Goal: Information Seeking & Learning: Compare options

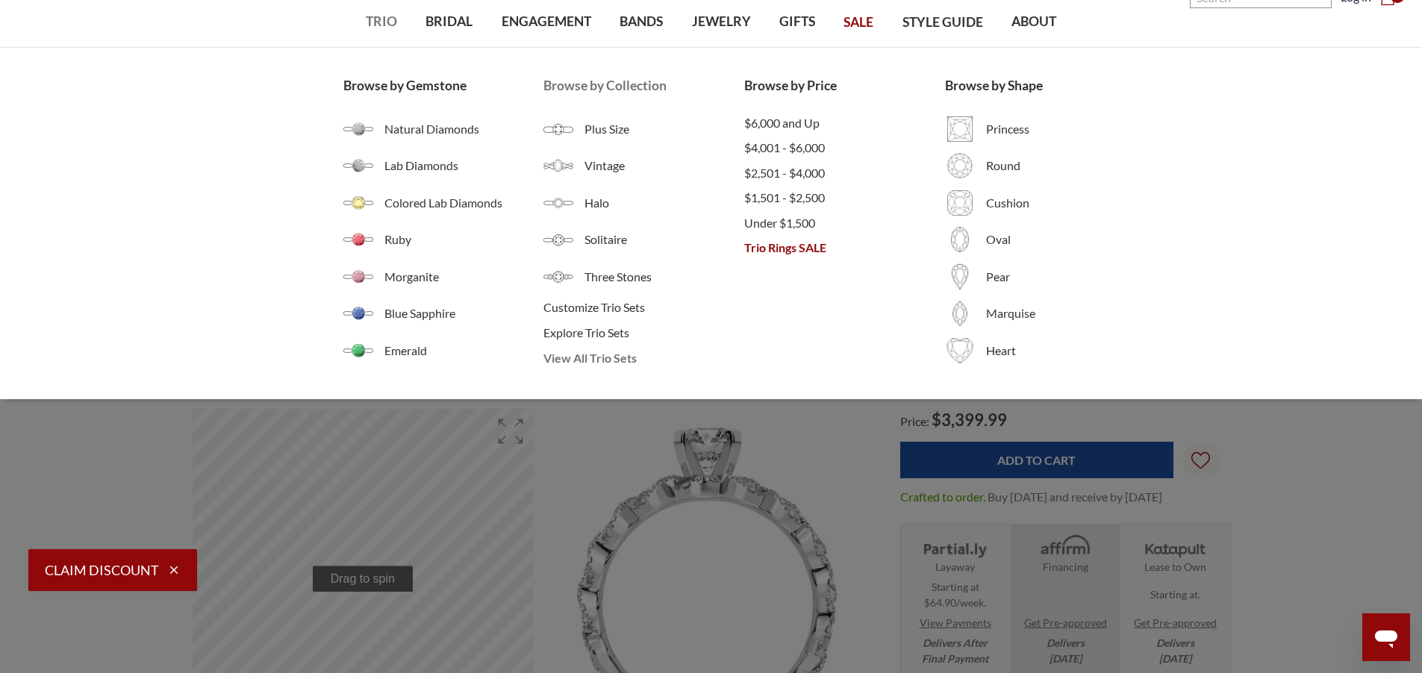
click at [569, 362] on span "View All Trio Sets" at bounding box center [643, 358] width 201 height 18
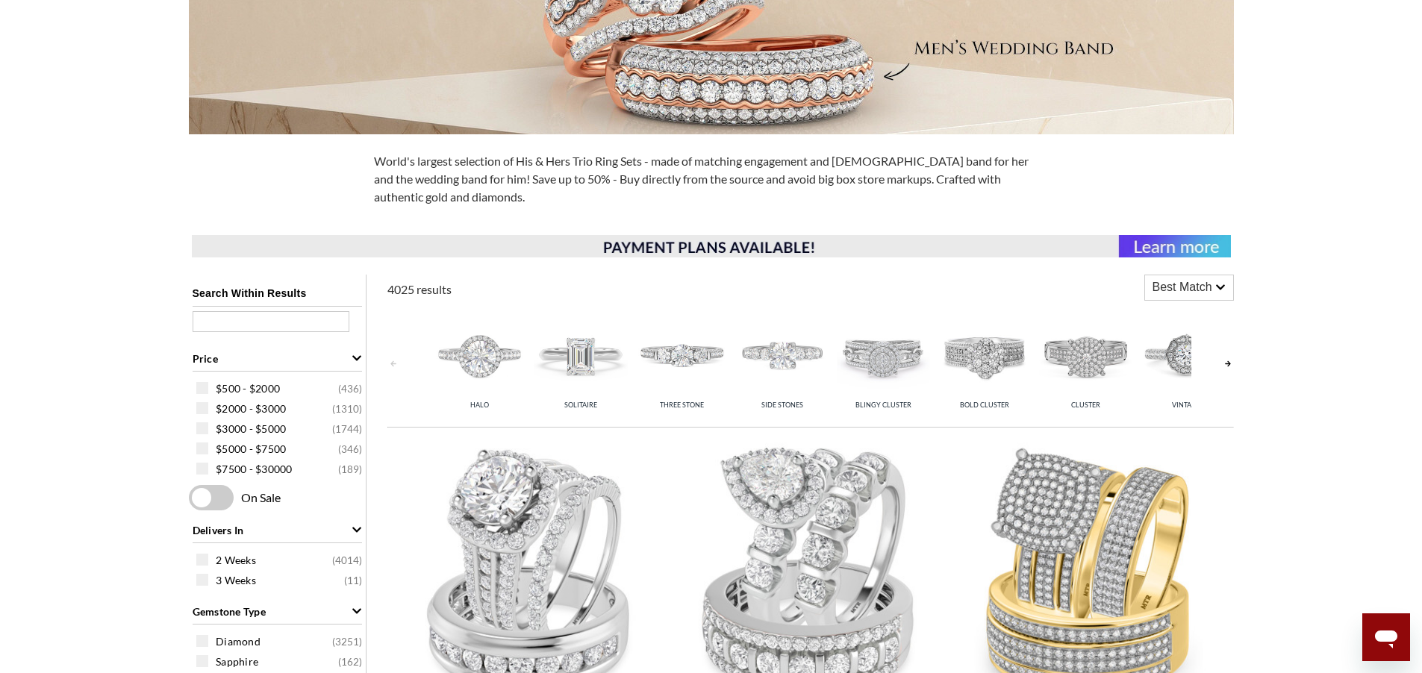
click at [784, 362] on img at bounding box center [782, 354] width 93 height 93
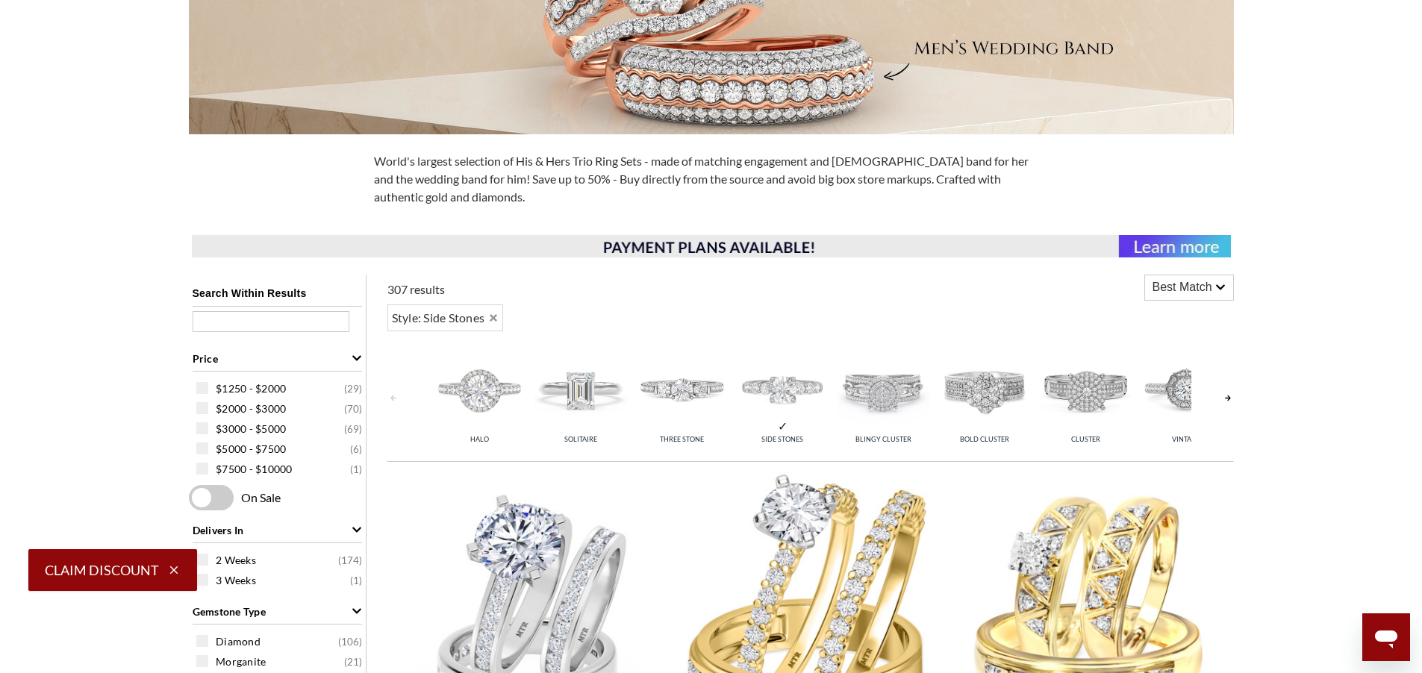
click at [980, 387] on img at bounding box center [984, 389] width 93 height 93
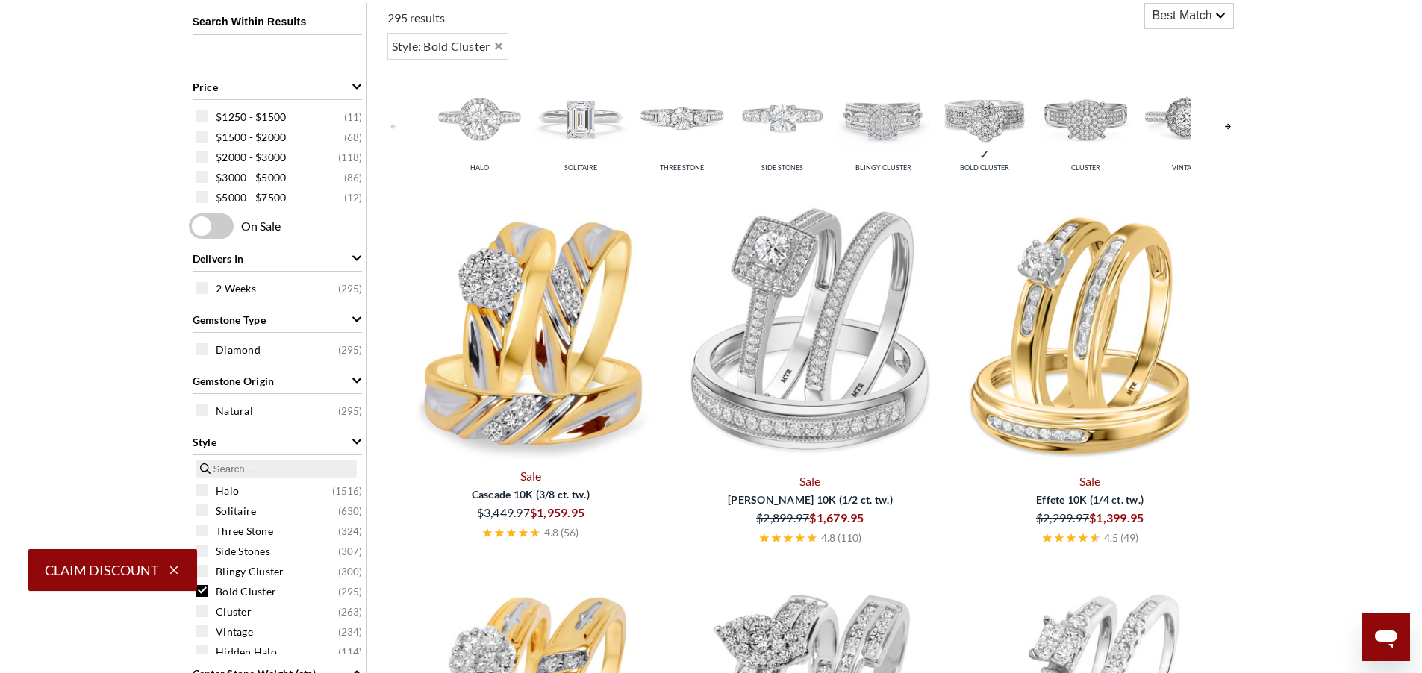
scroll to position [717, 0]
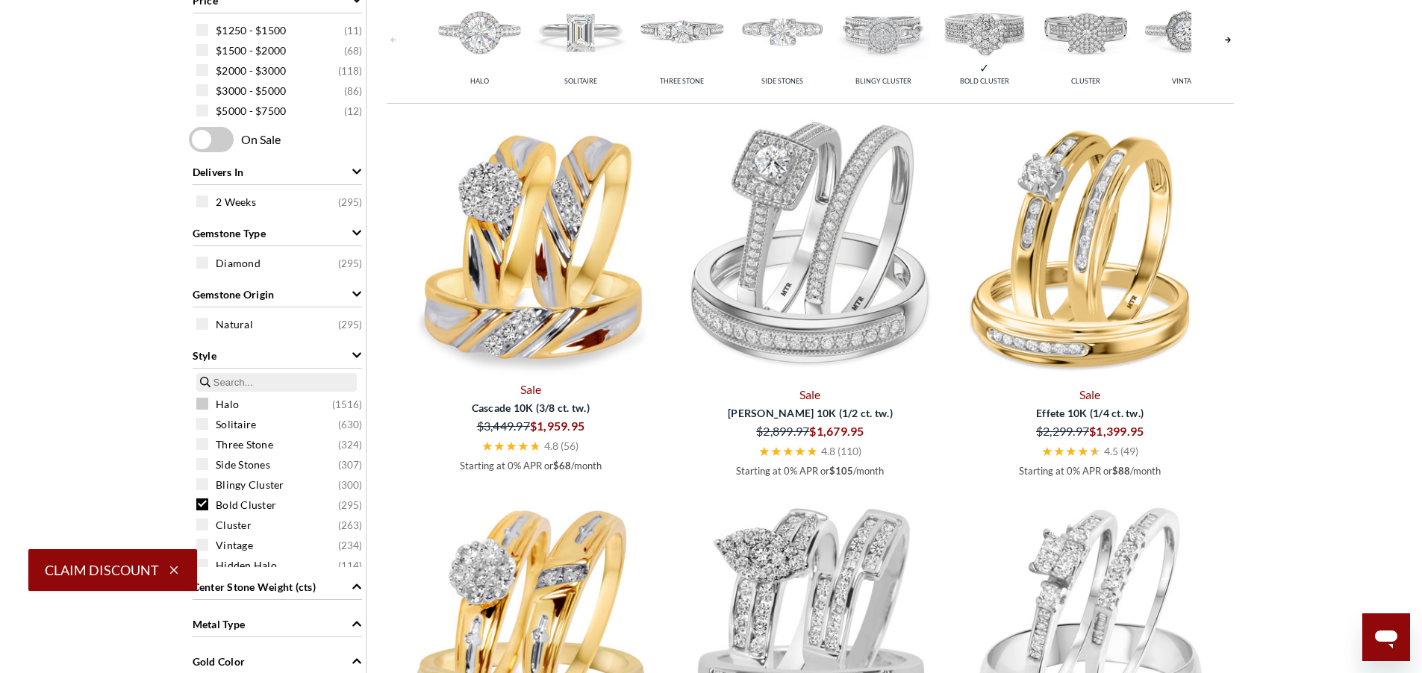
click at [202, 404] on span at bounding box center [202, 404] width 12 height 12
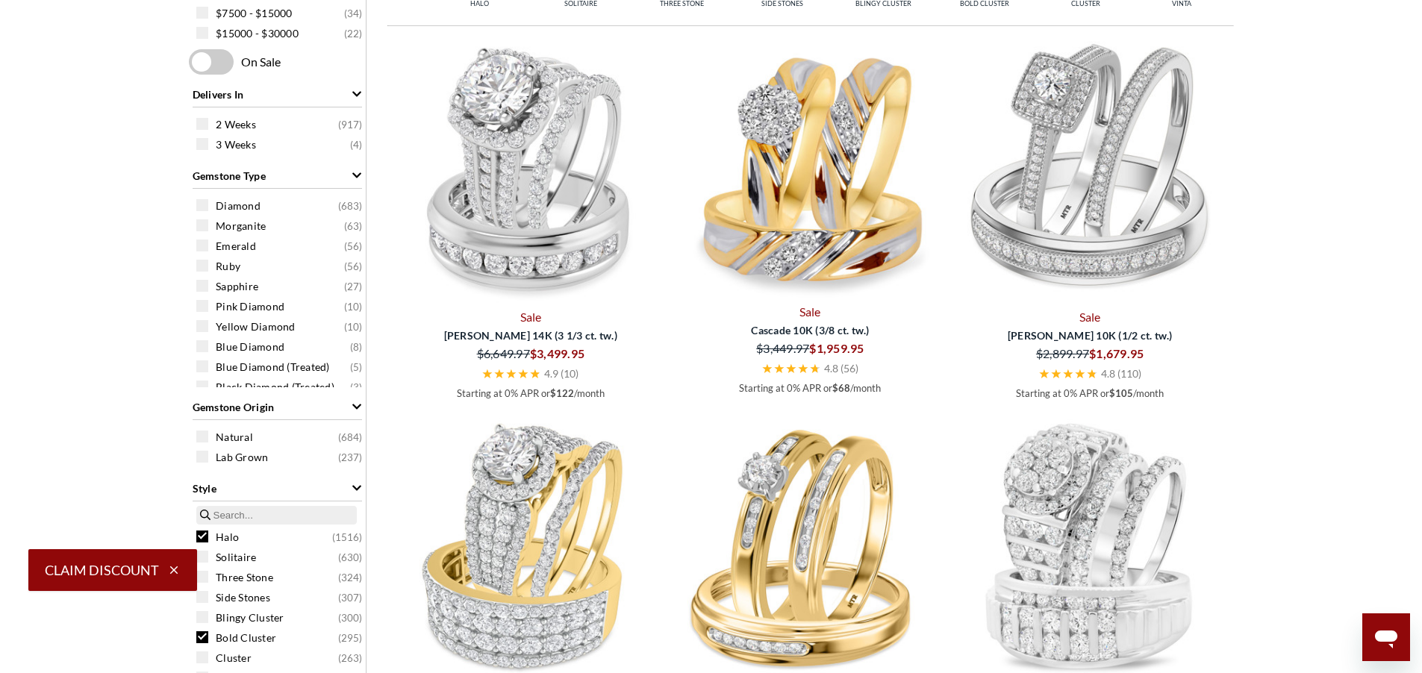
scroll to position [974, 0]
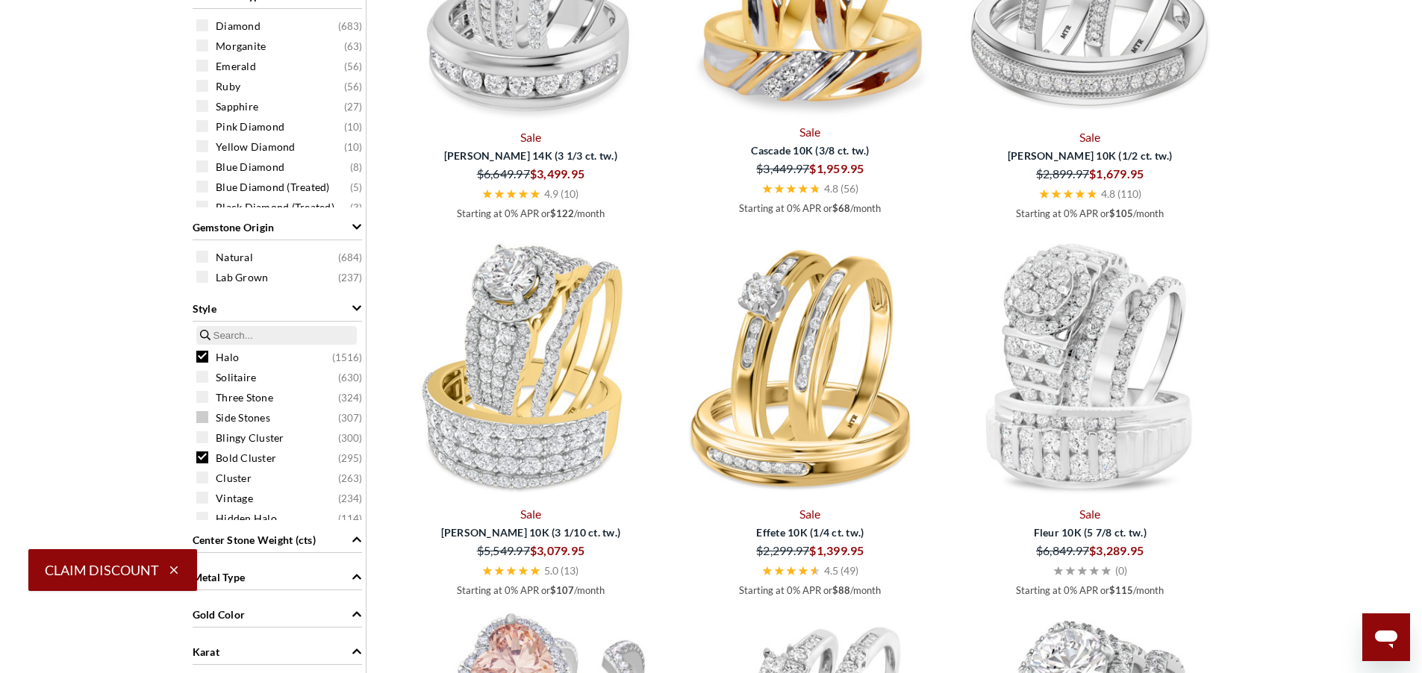
click at [201, 418] on span at bounding box center [202, 417] width 12 height 12
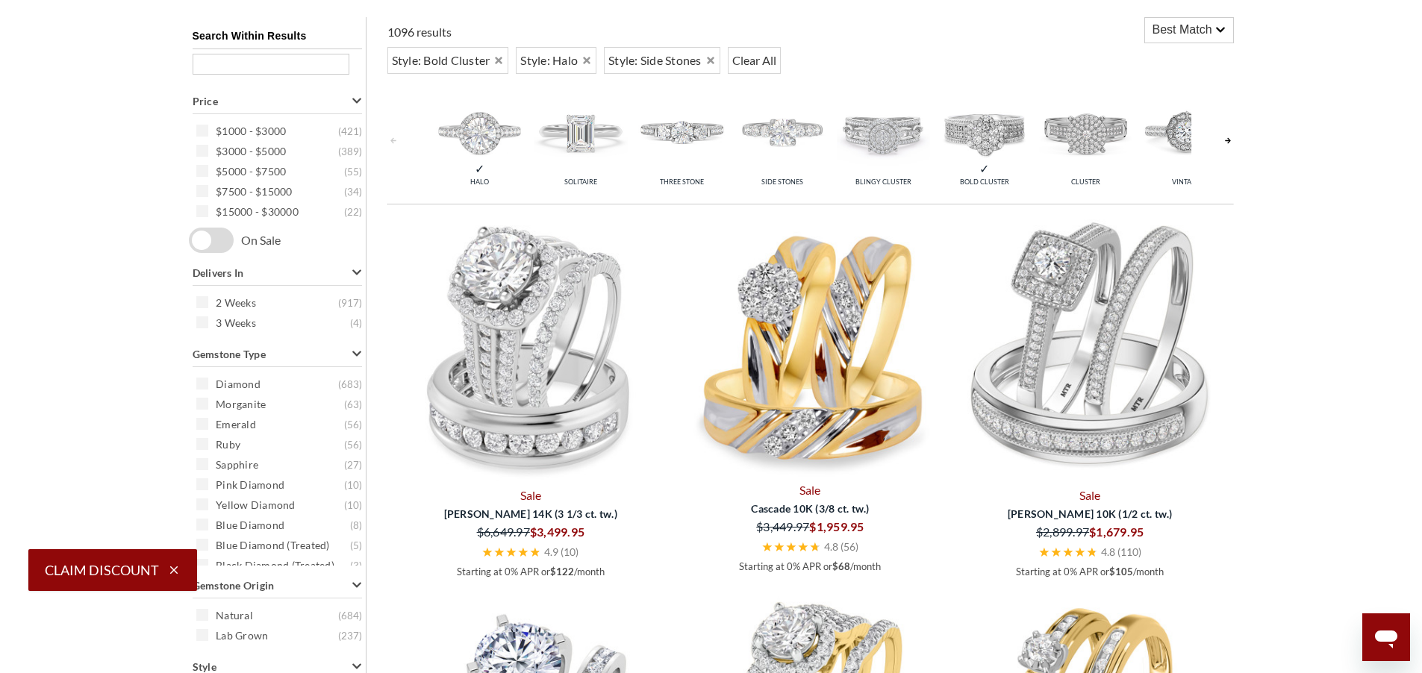
scroll to position [526, 0]
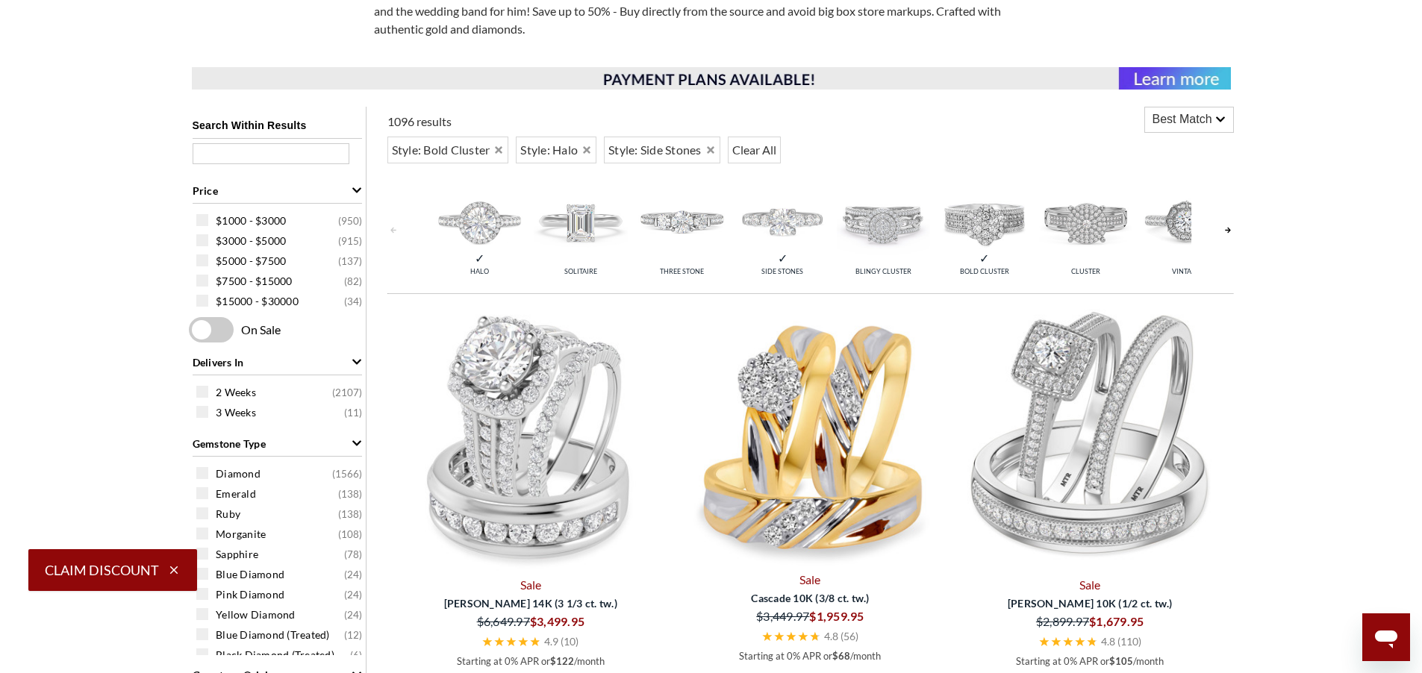
click at [695, 226] on img at bounding box center [681, 221] width 93 height 93
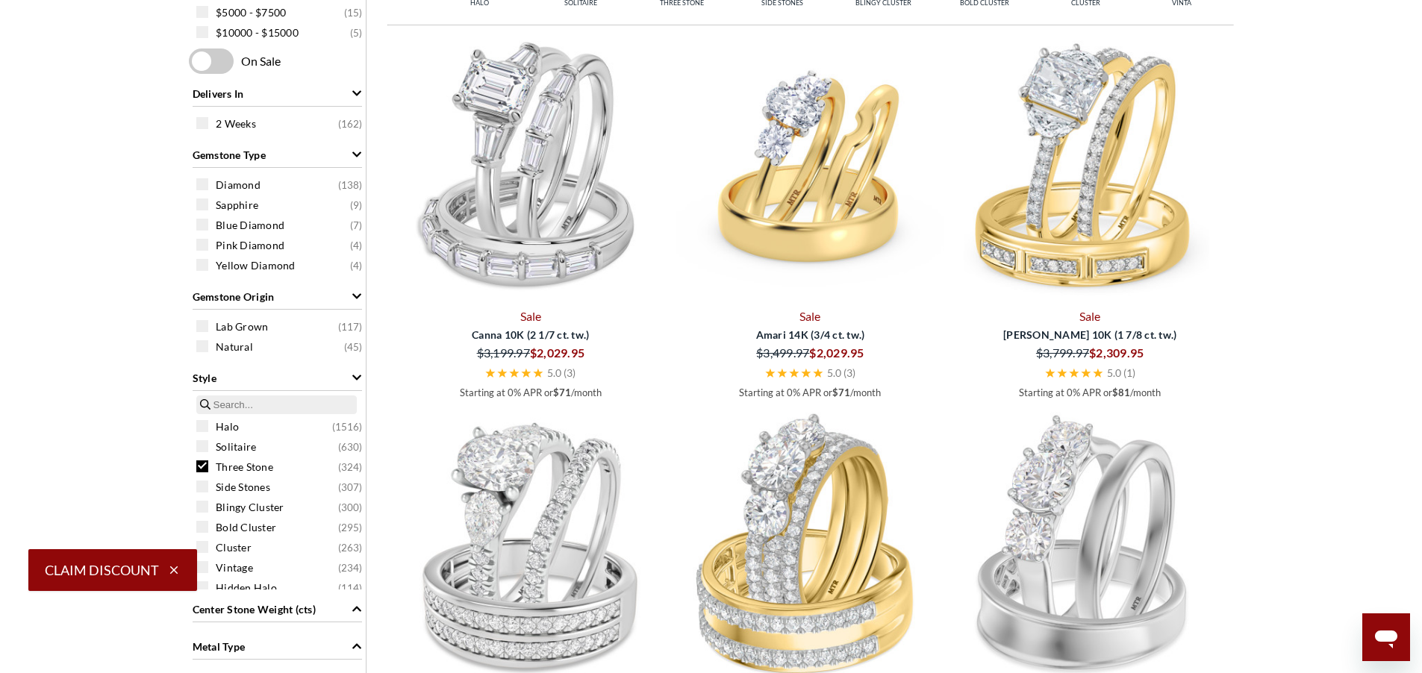
scroll to position [885, 0]
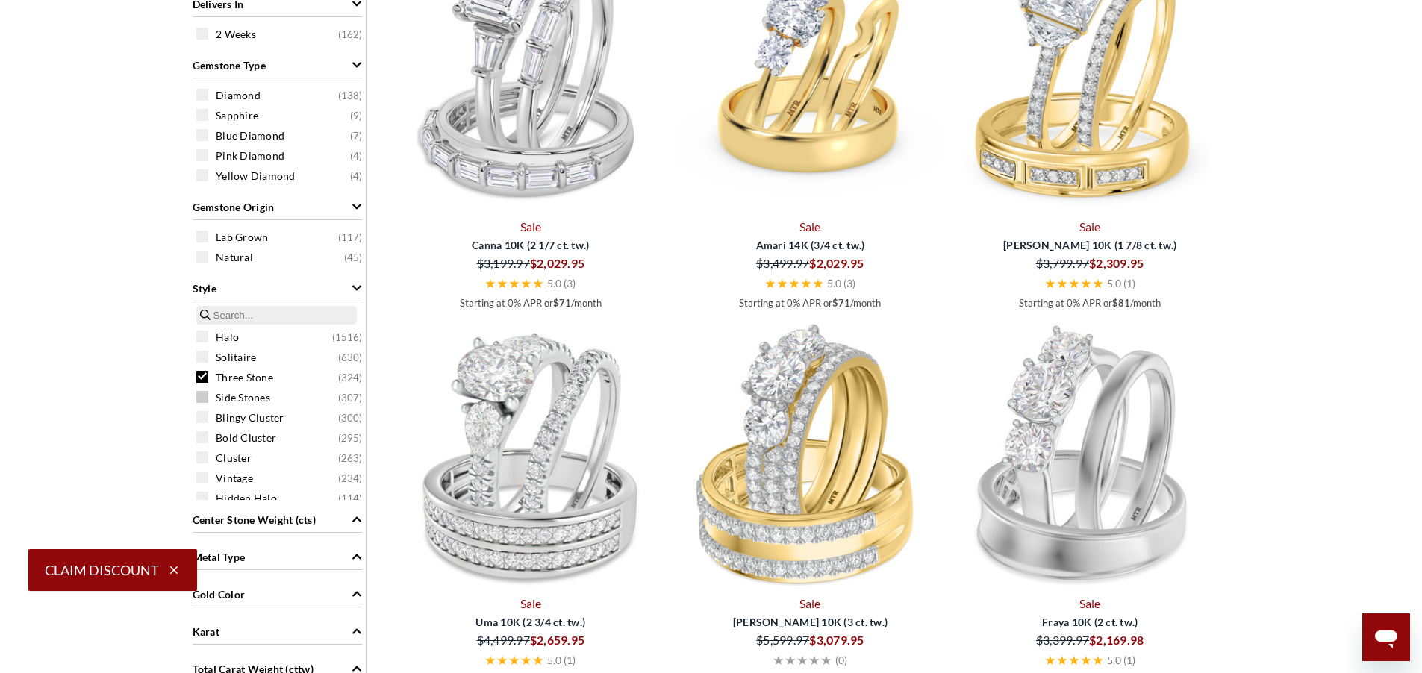
click at [197, 396] on span at bounding box center [202, 397] width 12 height 12
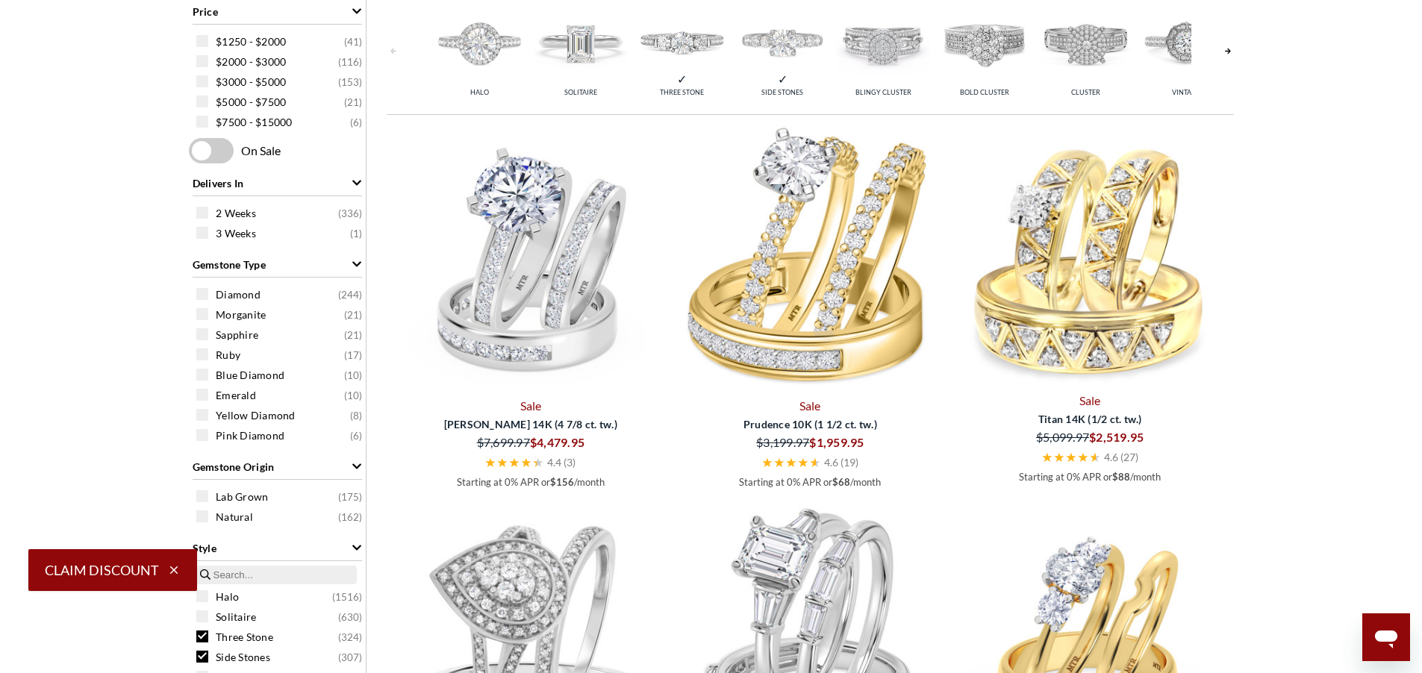
scroll to position [885, 0]
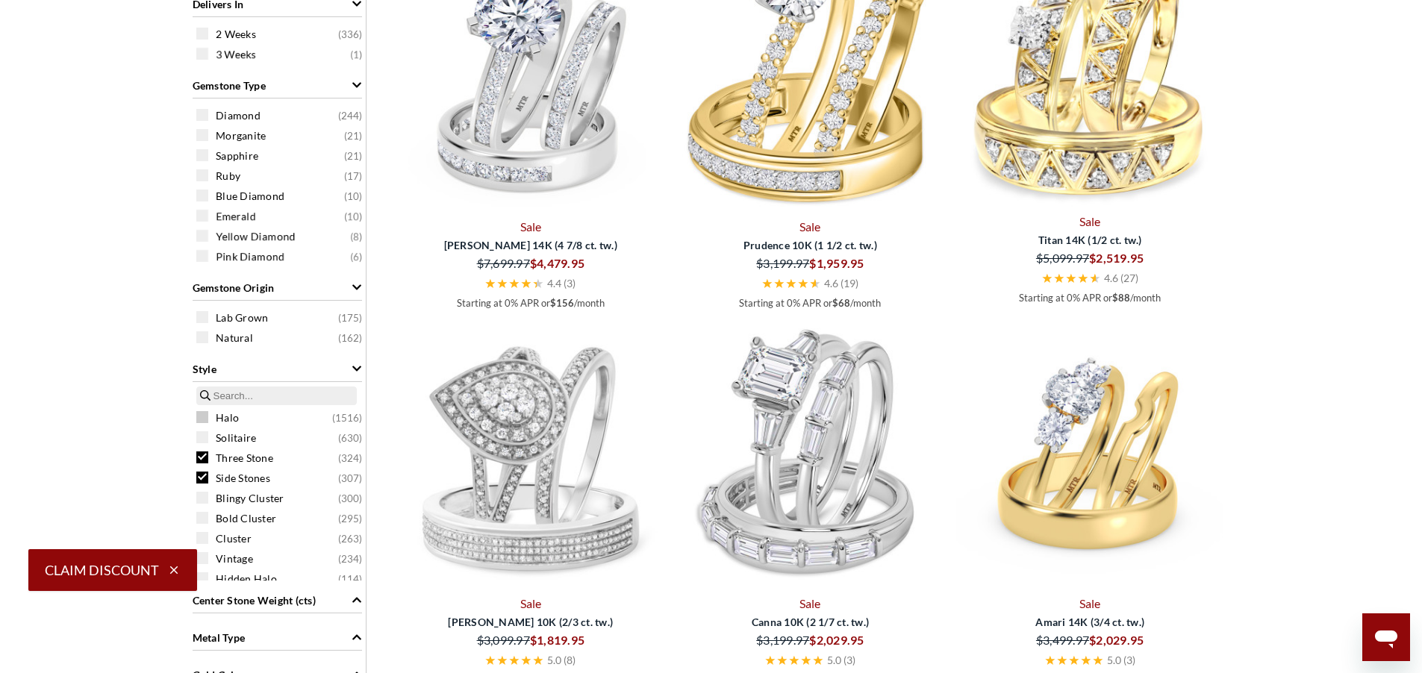
click at [199, 417] on span at bounding box center [202, 417] width 12 height 12
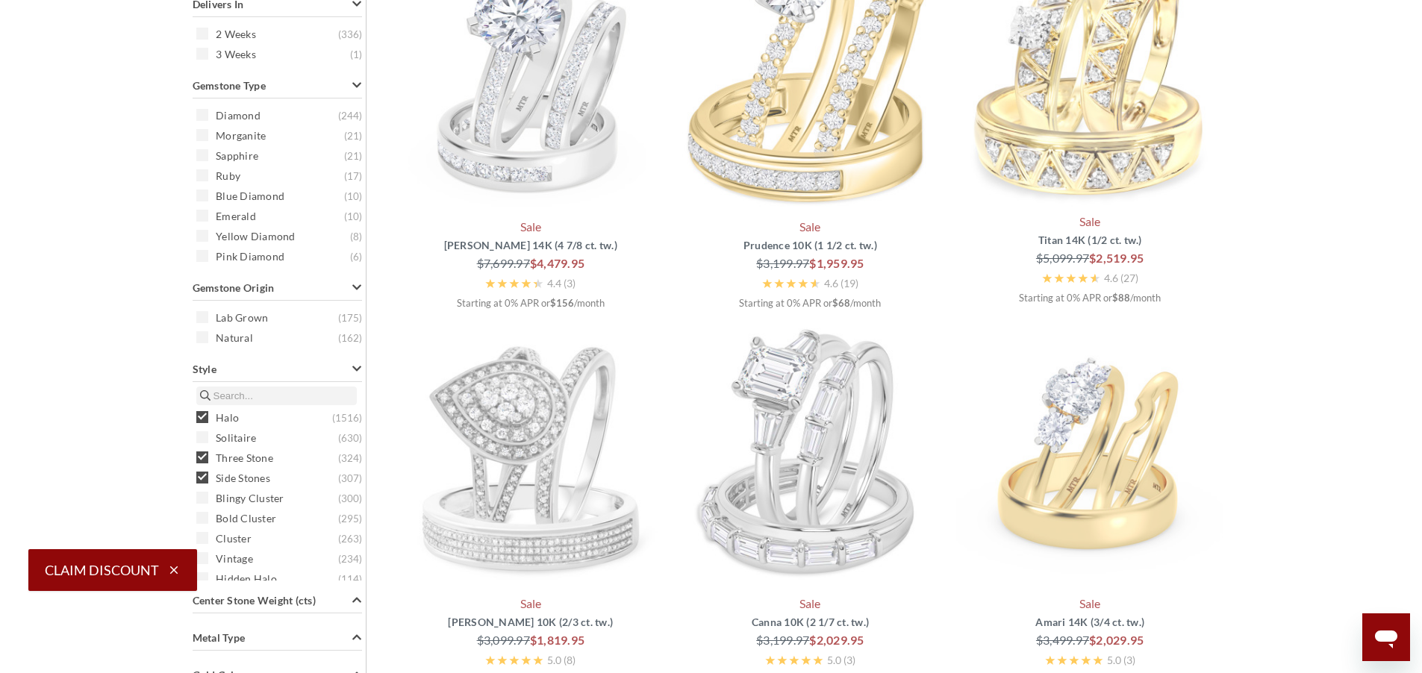
scroll to position [616, 0]
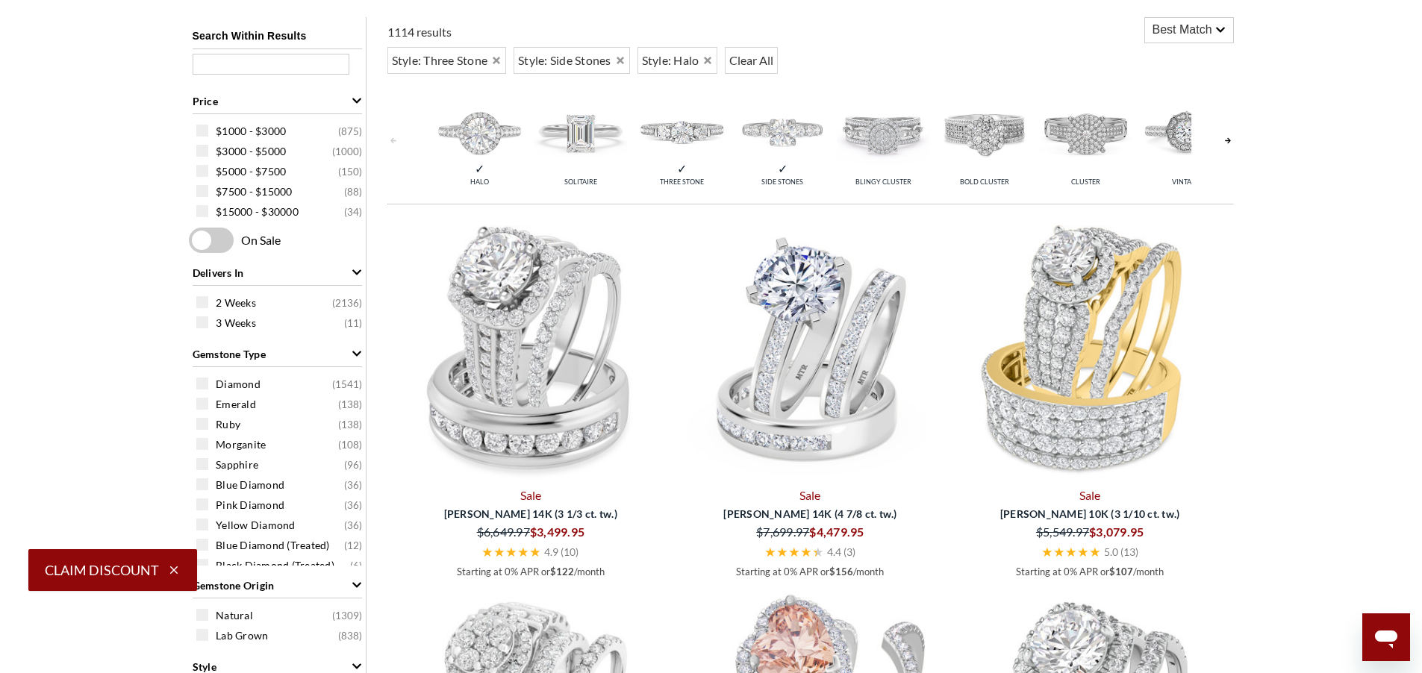
click at [466, 131] on img at bounding box center [479, 131] width 93 height 93
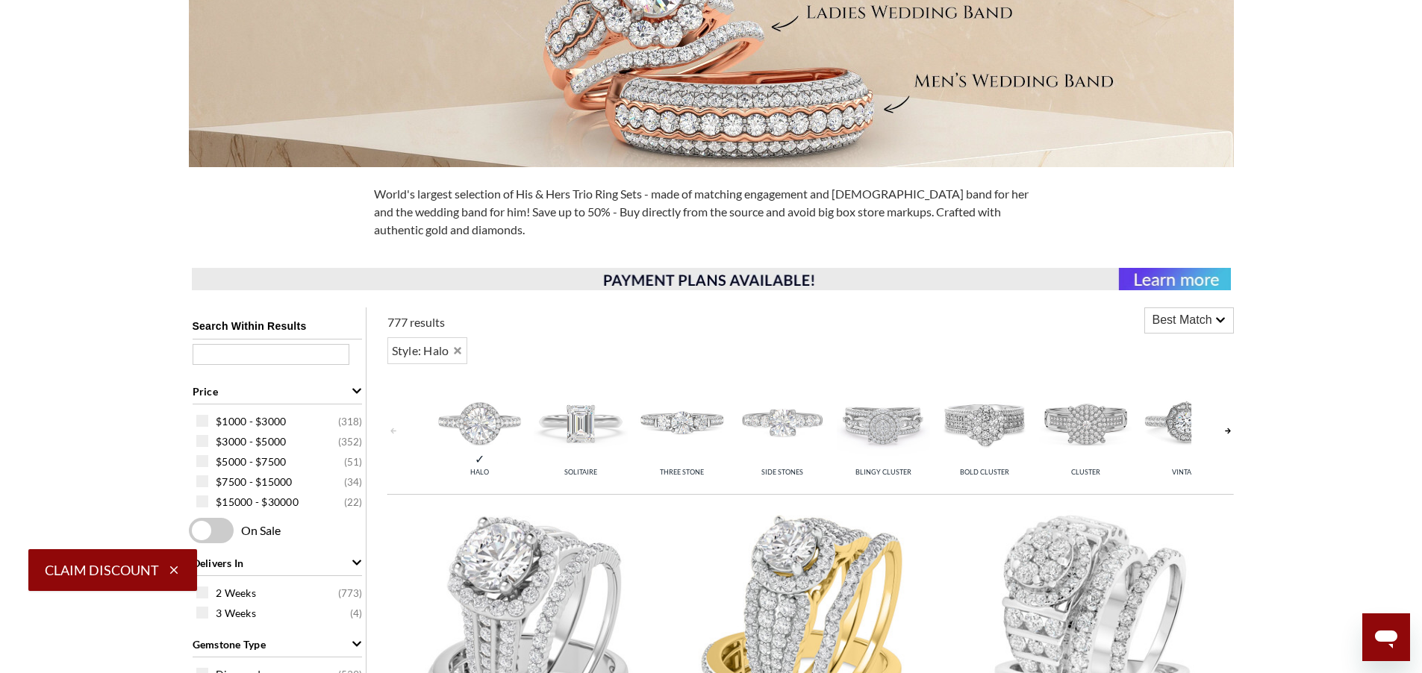
scroll to position [537, 0]
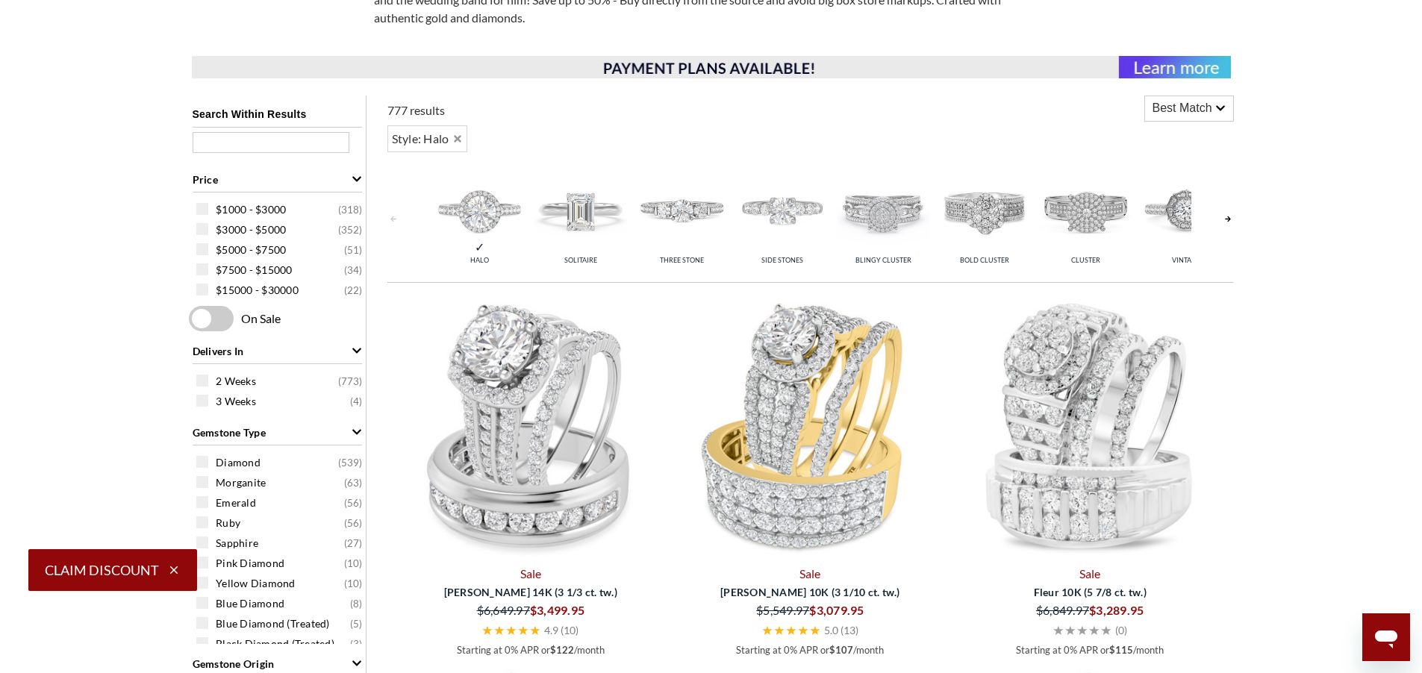
click at [466, 222] on img at bounding box center [479, 209] width 93 height 93
click at [462, 137] on icon "Remove Halo" at bounding box center [457, 139] width 10 height 10
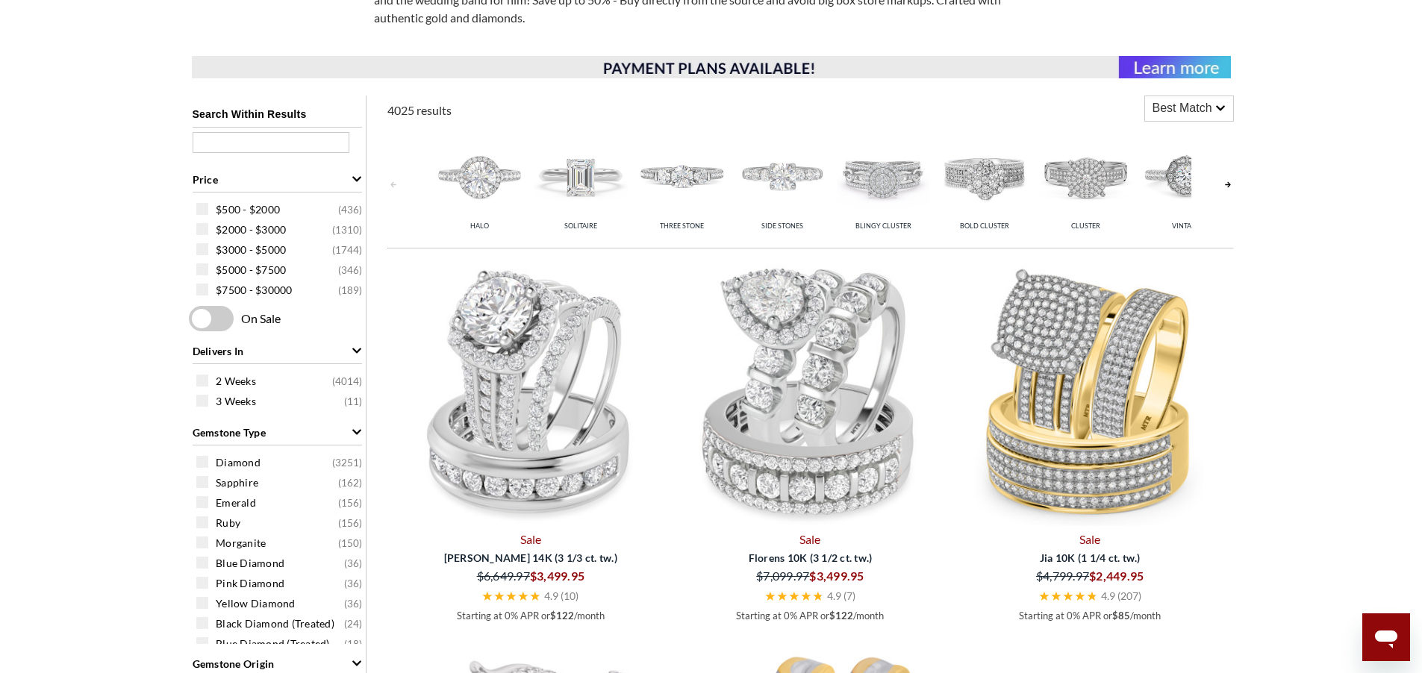
click at [1095, 171] on img at bounding box center [1085, 175] width 93 height 93
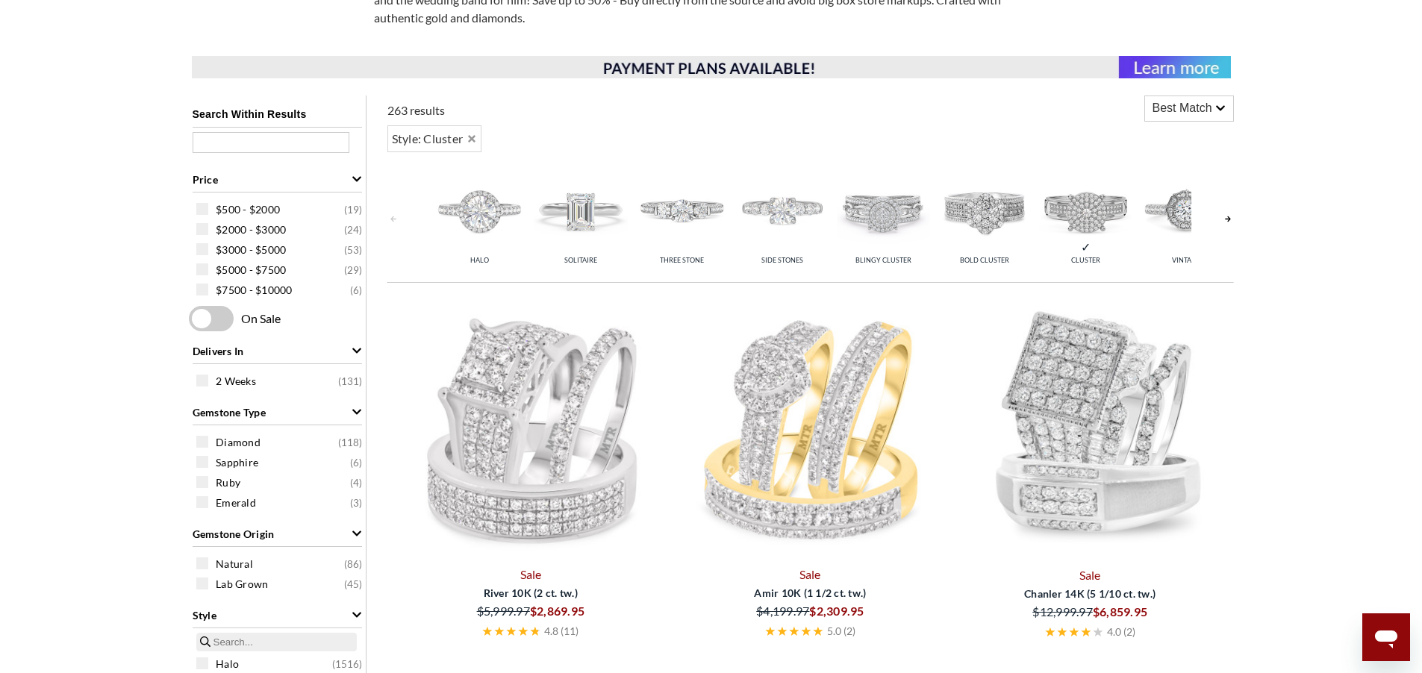
click at [987, 221] on img at bounding box center [984, 209] width 93 height 93
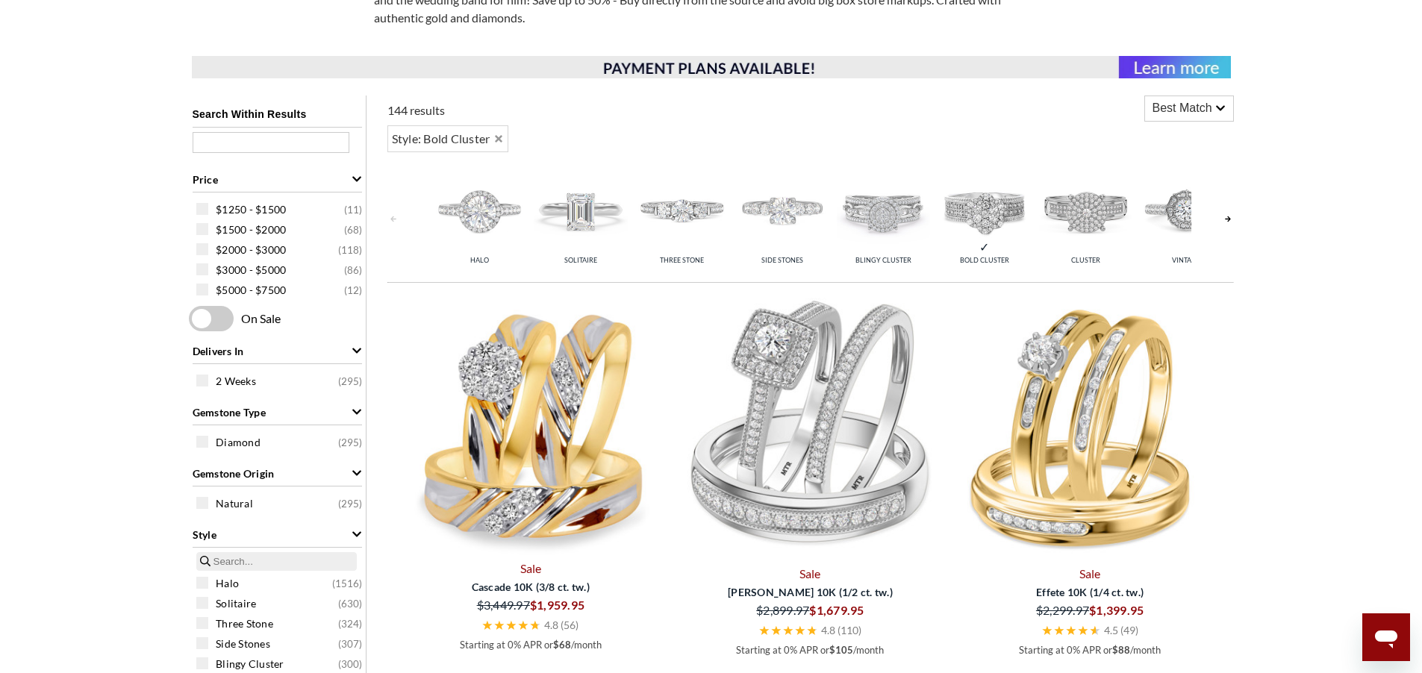
click at [1180, 212] on img at bounding box center [1186, 209] width 93 height 93
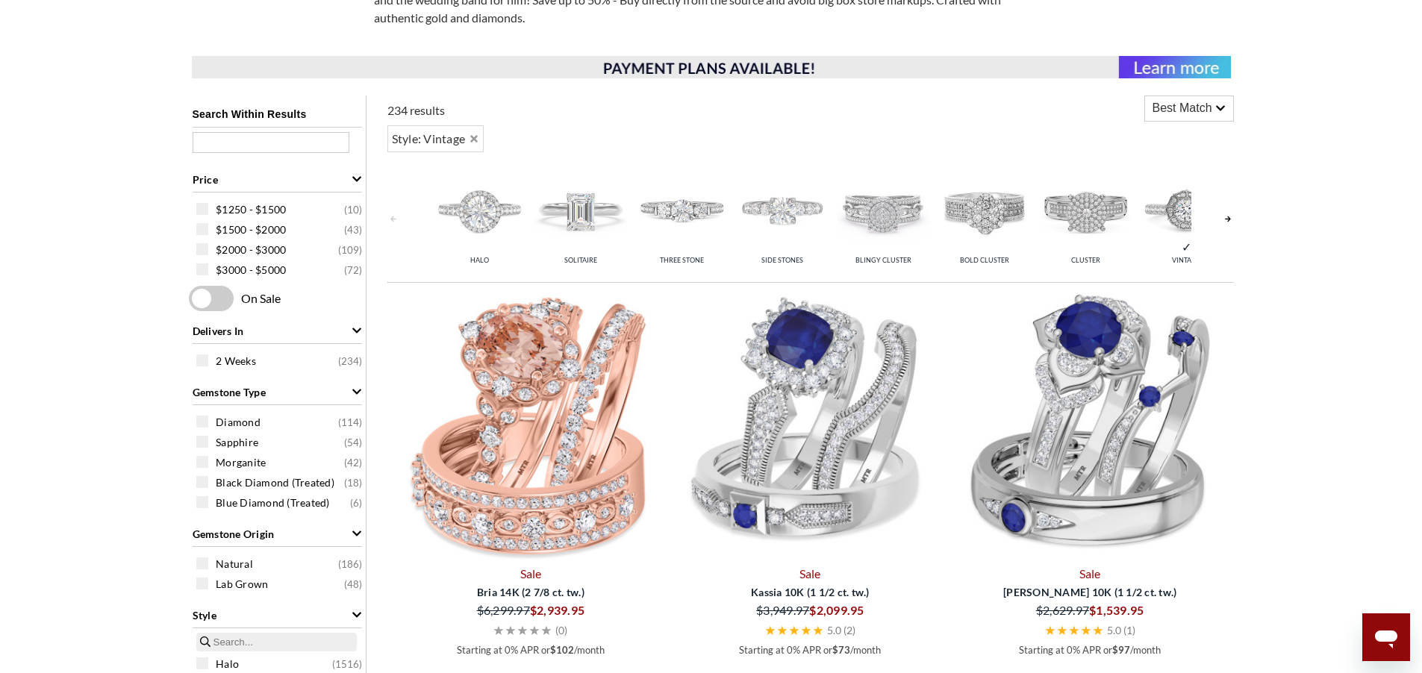
click at [1178, 225] on img at bounding box center [1186, 209] width 93 height 93
click at [1176, 211] on img at bounding box center [1186, 209] width 93 height 93
click at [1227, 218] on link at bounding box center [1228, 219] width 12 height 119
click at [1086, 201] on img at bounding box center [1085, 209] width 93 height 93
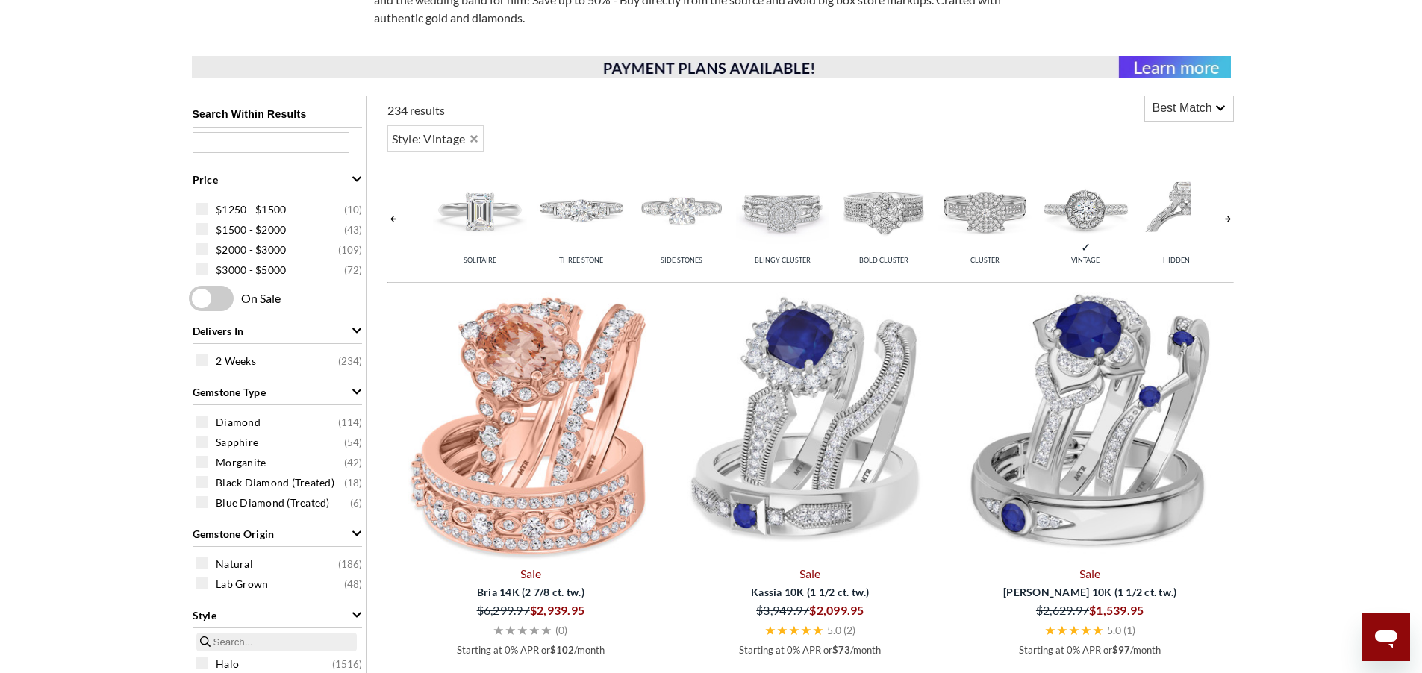
click at [1087, 256] on span "Vintage" at bounding box center [1085, 260] width 28 height 8
click at [479, 140] on icon "Remove Vintage" at bounding box center [474, 139] width 10 height 10
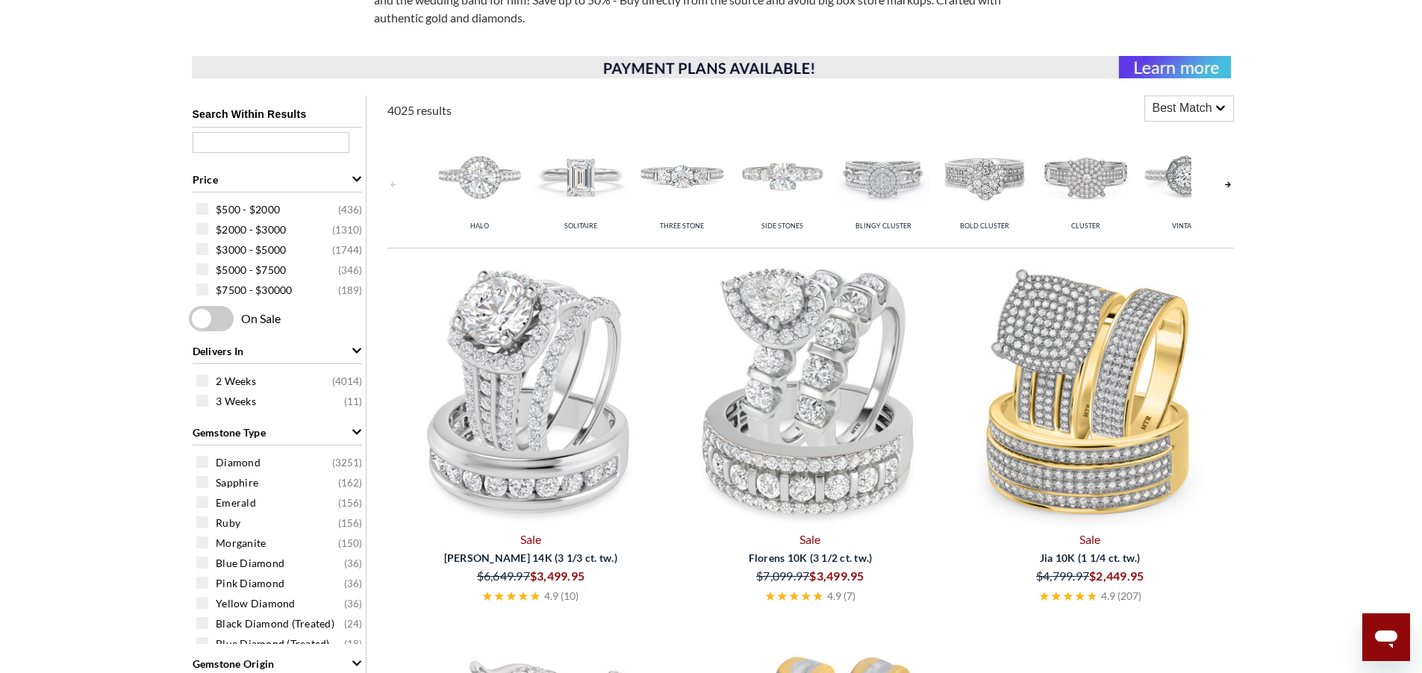
click at [592, 180] on img at bounding box center [580, 175] width 93 height 93
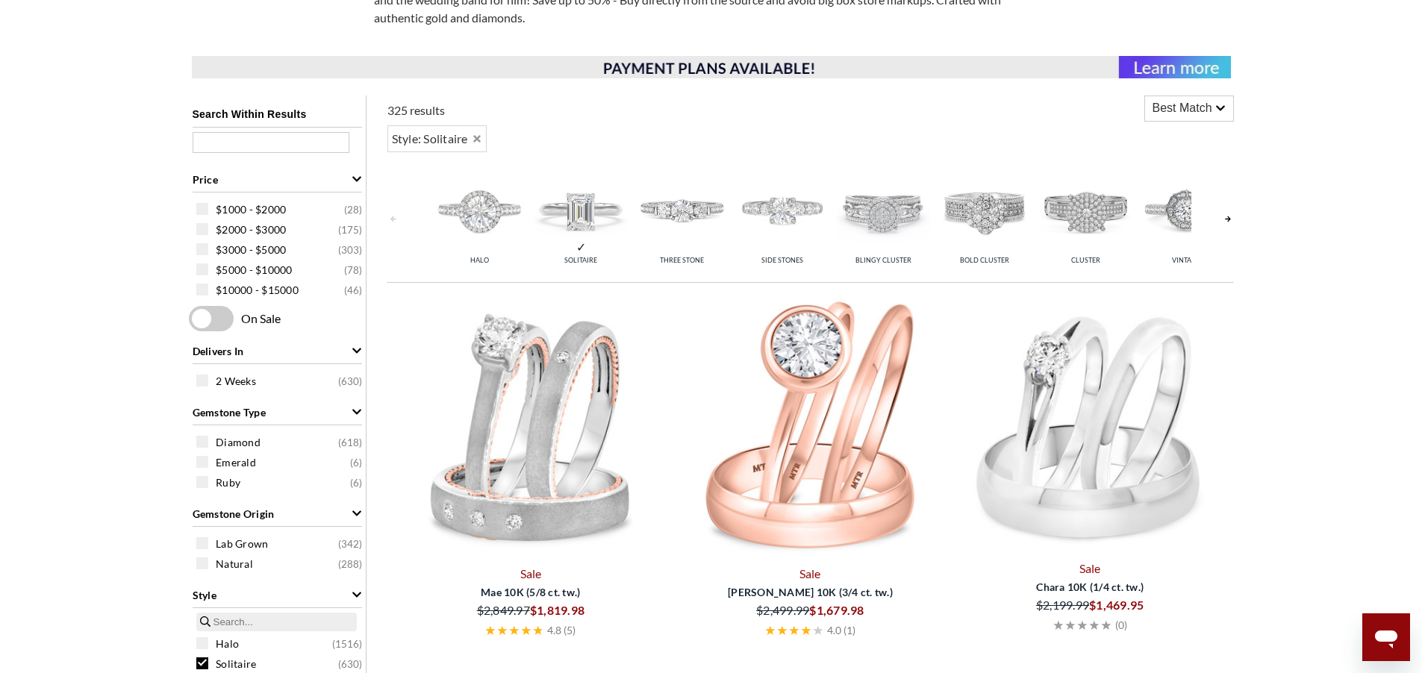
click at [585, 216] on img at bounding box center [580, 209] width 93 height 93
